Goal: Information Seeking & Learning: Learn about a topic

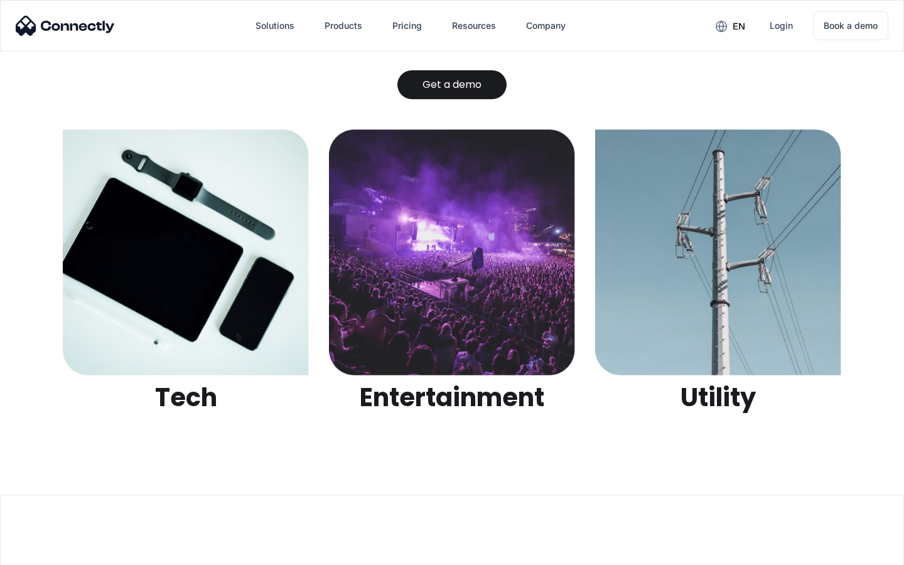
scroll to position [3963, 0]
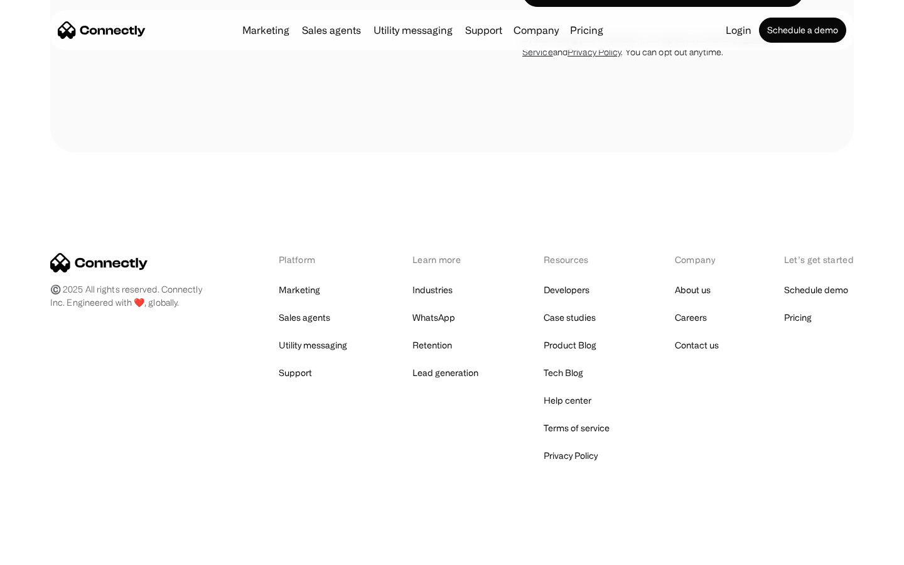
scroll to position [2124, 0]
